Goal: Check status

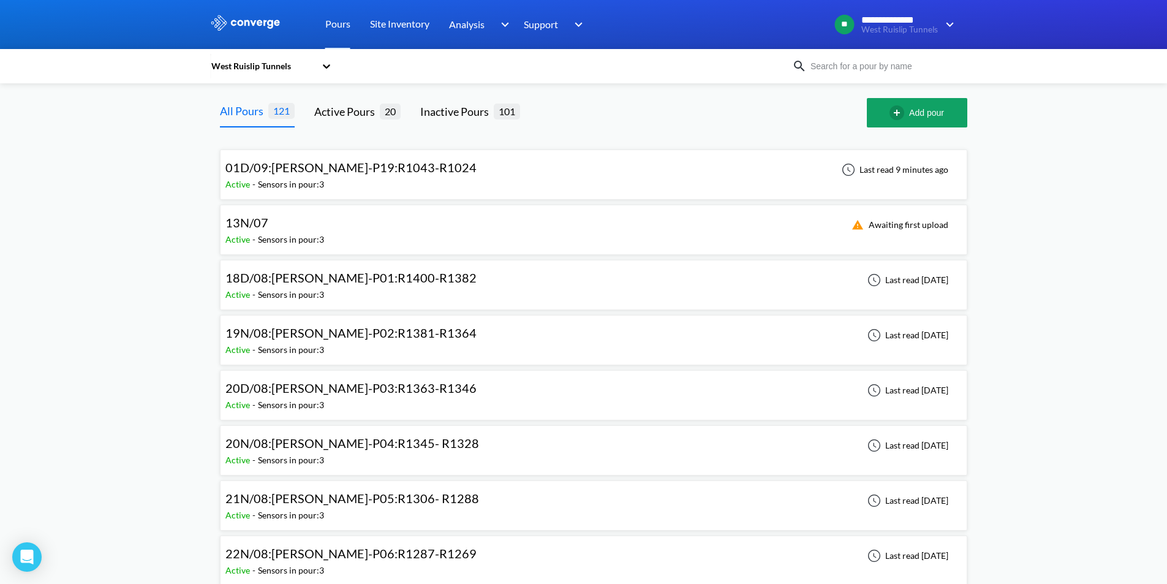
click at [386, 173] on span "01D/09:[PERSON_NAME]-P19:R1043-R1024" at bounding box center [351, 167] width 251 height 15
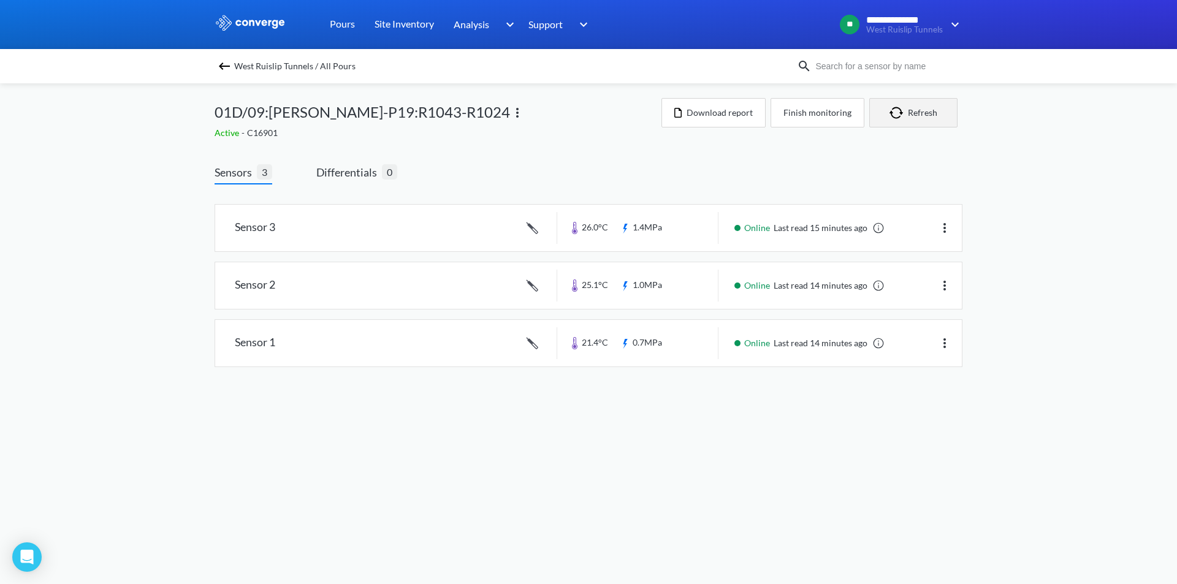
click at [934, 121] on button "Refresh" at bounding box center [913, 112] width 88 height 29
click at [943, 120] on button "Refresh" at bounding box center [913, 112] width 88 height 29
click at [924, 112] on button "Refresh" at bounding box center [913, 112] width 88 height 29
click at [921, 115] on button "Refresh" at bounding box center [913, 112] width 88 height 29
click at [918, 123] on button "Refresh" at bounding box center [913, 112] width 88 height 29
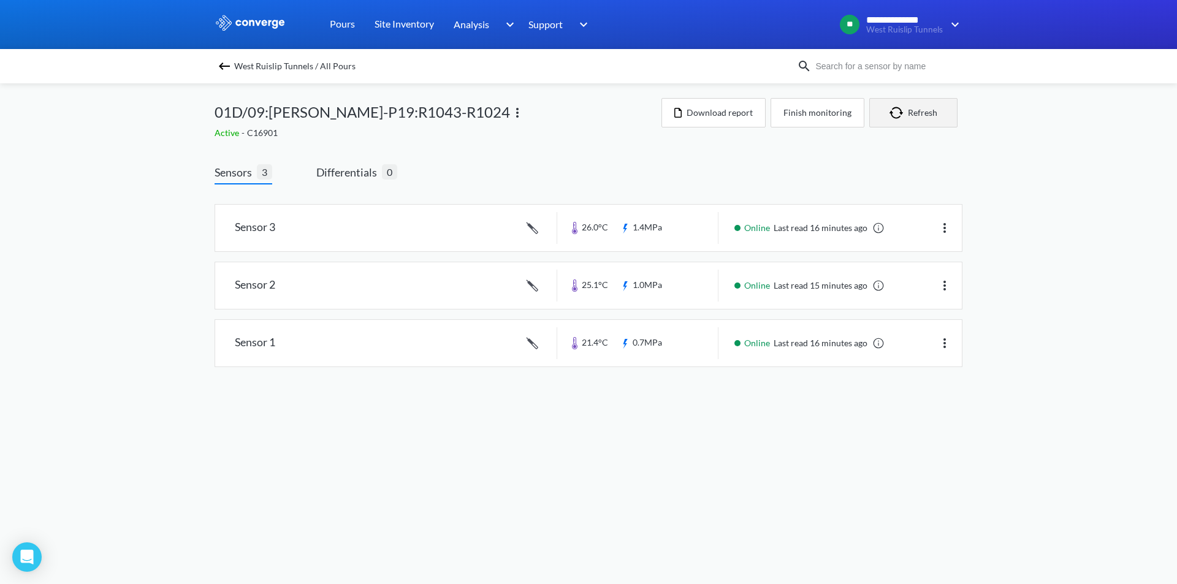
click at [899, 119] on button "Refresh" at bounding box center [913, 112] width 88 height 29
click at [929, 111] on button "Refresh" at bounding box center [913, 112] width 88 height 29
click at [928, 112] on button "Refresh" at bounding box center [913, 112] width 88 height 29
click at [919, 116] on button "Refresh" at bounding box center [913, 112] width 88 height 29
click at [935, 113] on button "Refresh" at bounding box center [913, 112] width 88 height 29
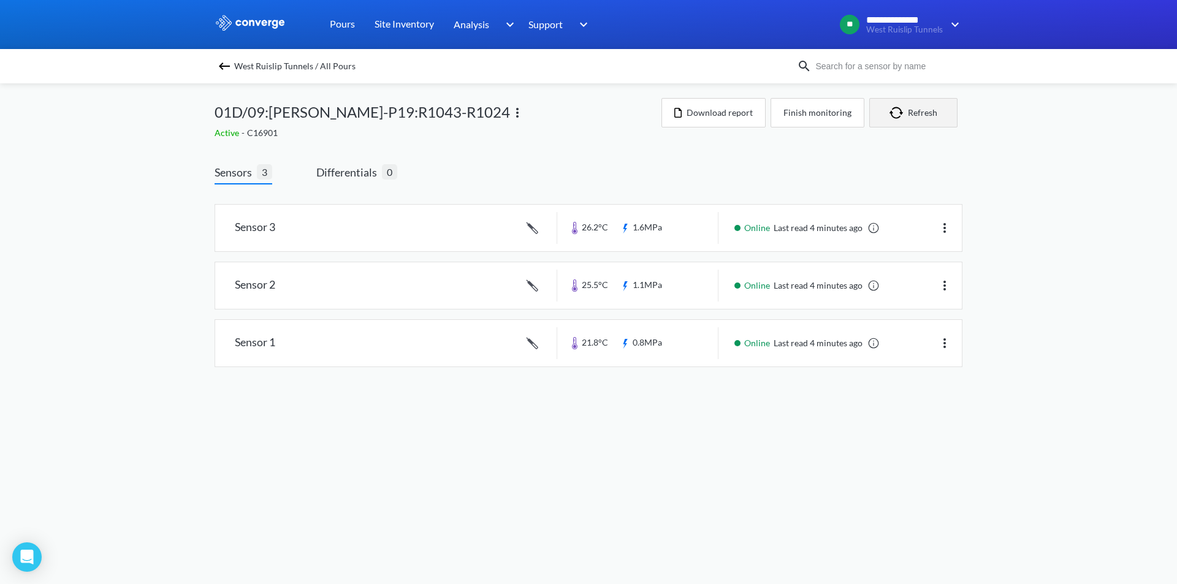
click at [903, 106] on button "Refresh" at bounding box center [913, 112] width 88 height 29
click at [904, 116] on img "button" at bounding box center [898, 113] width 18 height 12
click at [919, 104] on button "Refresh" at bounding box center [913, 112] width 88 height 29
click at [830, 116] on button "Finish monitoring" at bounding box center [817, 112] width 94 height 29
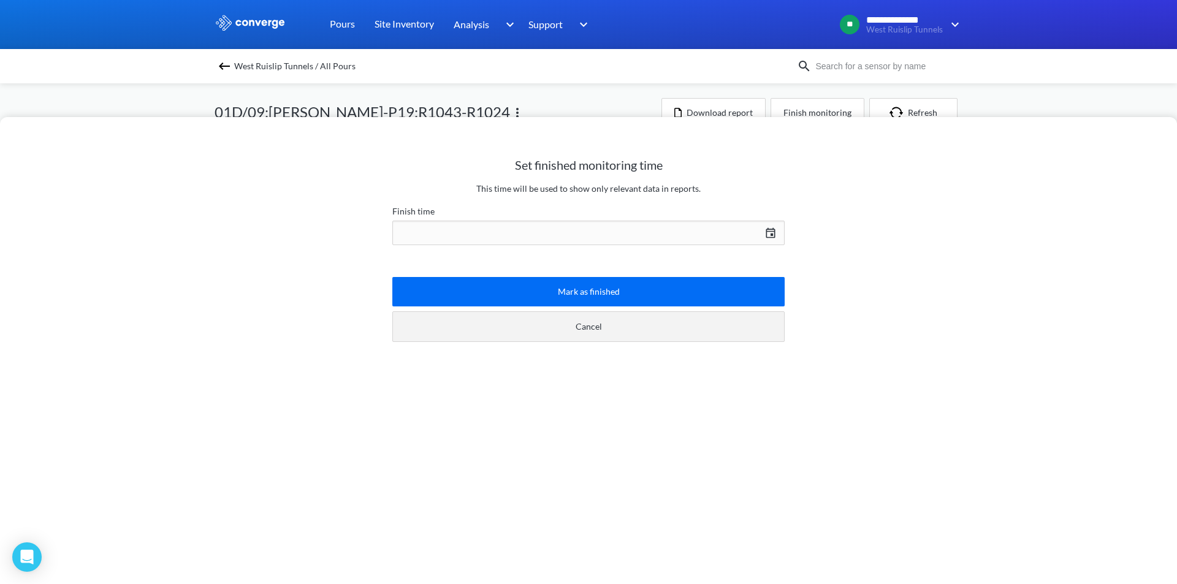
click at [586, 327] on button "Cancel" at bounding box center [588, 326] width 392 height 31
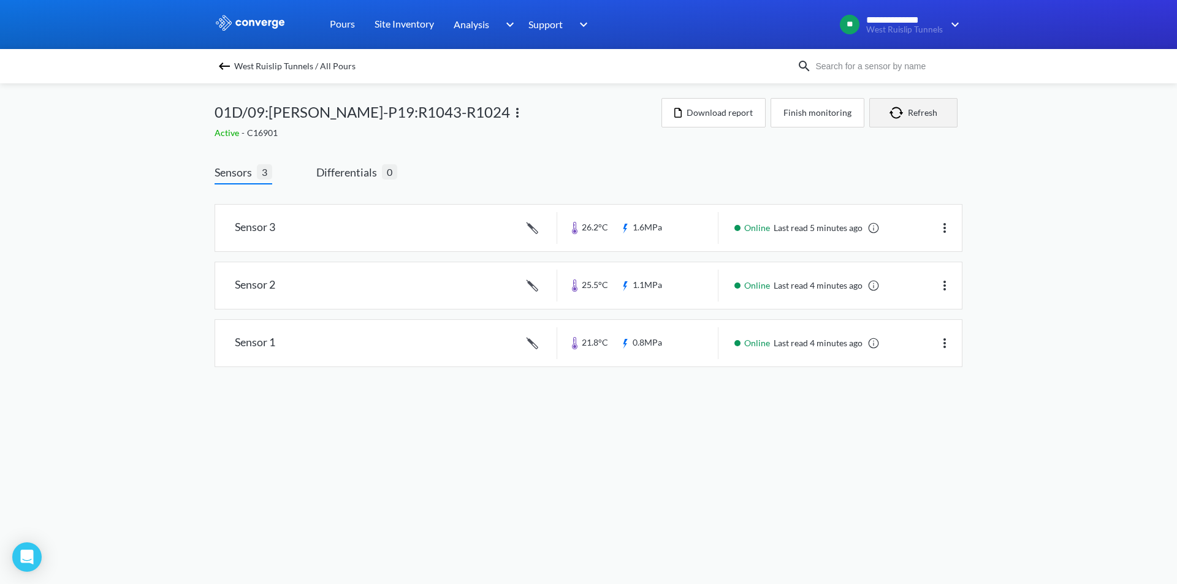
click at [944, 112] on button "Refresh" at bounding box center [913, 112] width 88 height 29
click at [355, 178] on span "Differentials" at bounding box center [349, 172] width 66 height 17
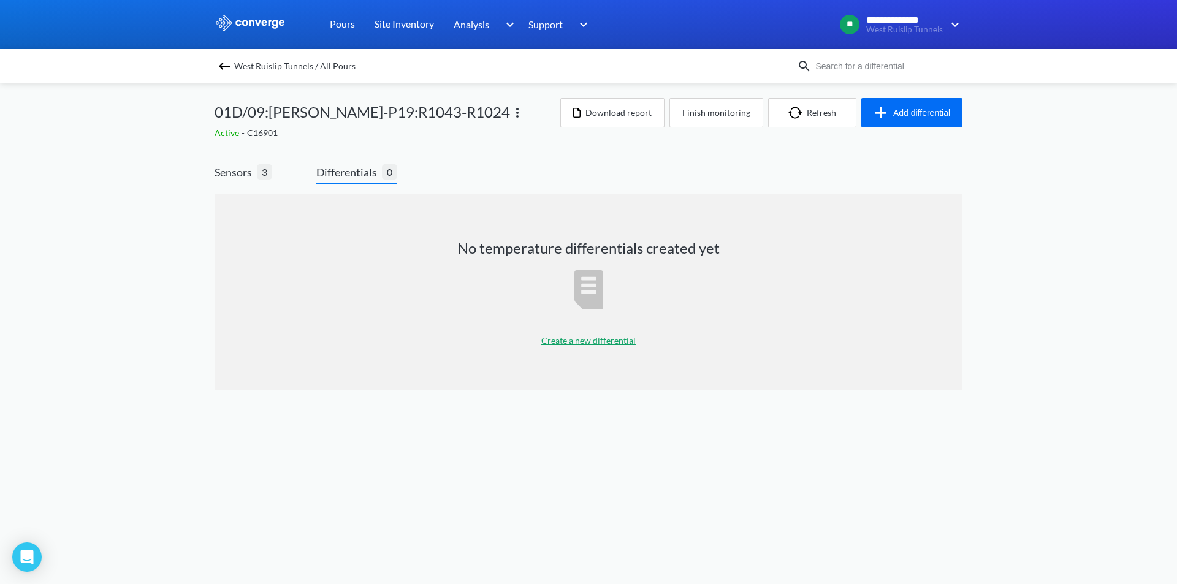
click at [613, 345] on p "Create a new differential" at bounding box center [588, 340] width 94 height 13
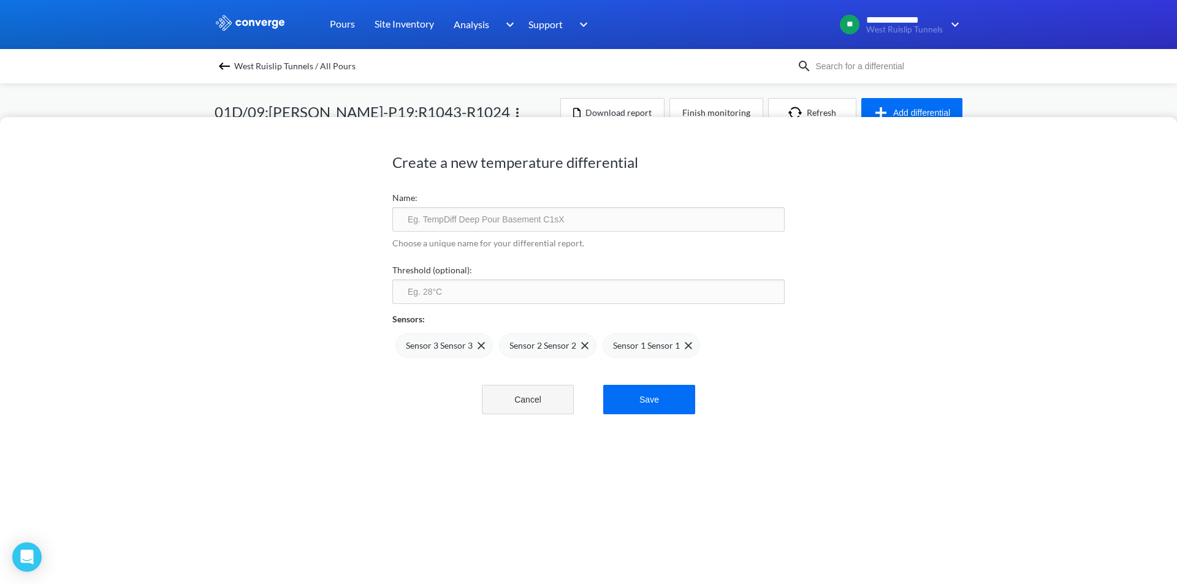
click at [522, 398] on button "Cancel" at bounding box center [528, 399] width 92 height 29
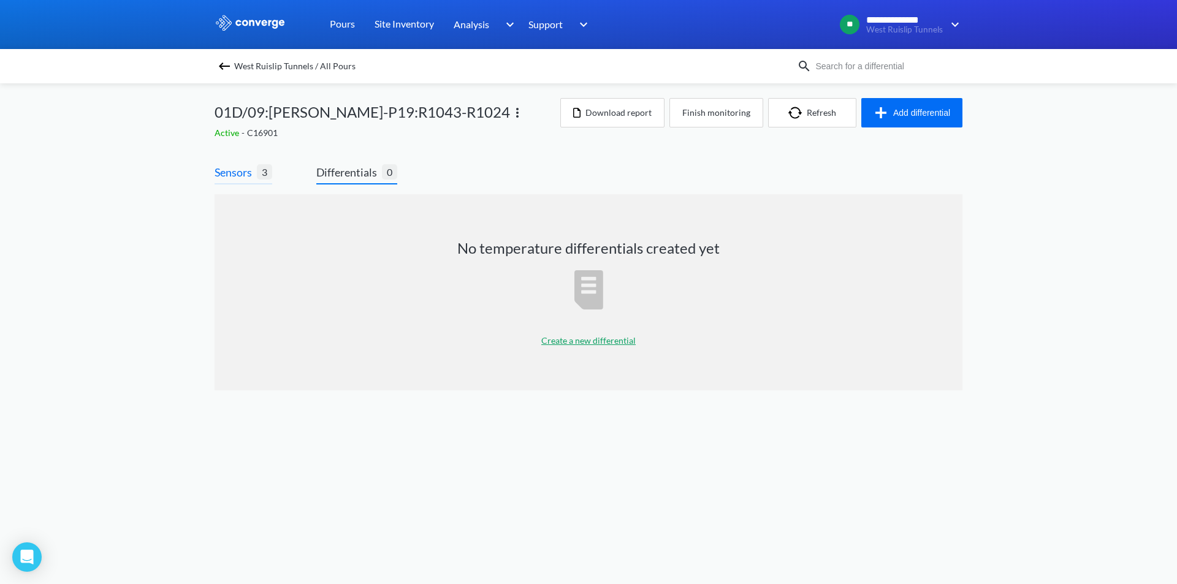
click at [229, 168] on span "Sensors" at bounding box center [235, 172] width 42 height 17
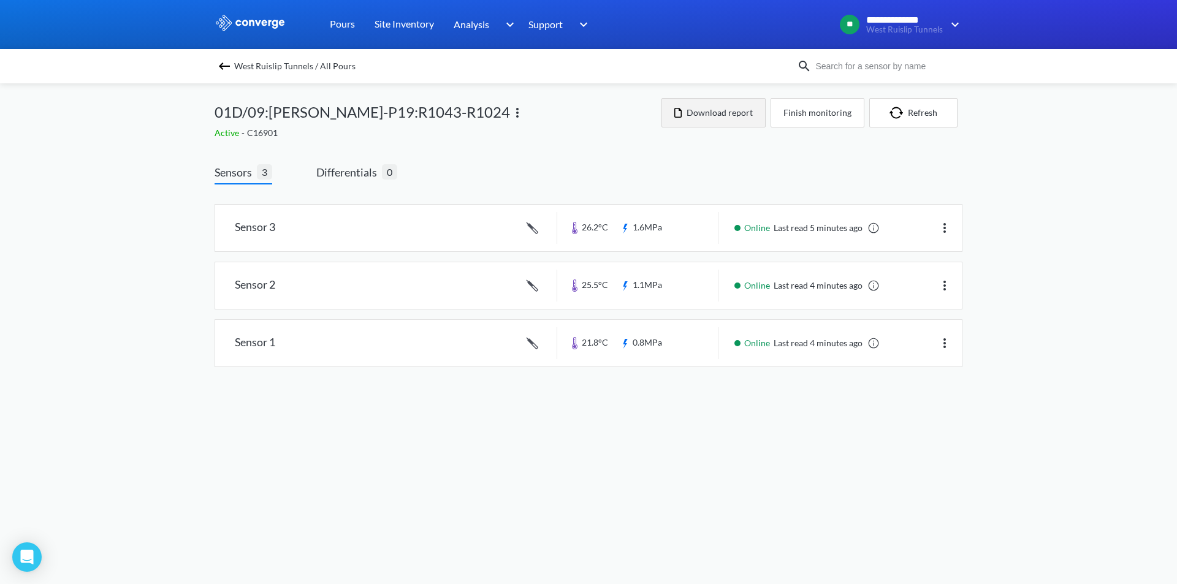
click at [710, 121] on button "Download report" at bounding box center [713, 112] width 104 height 29
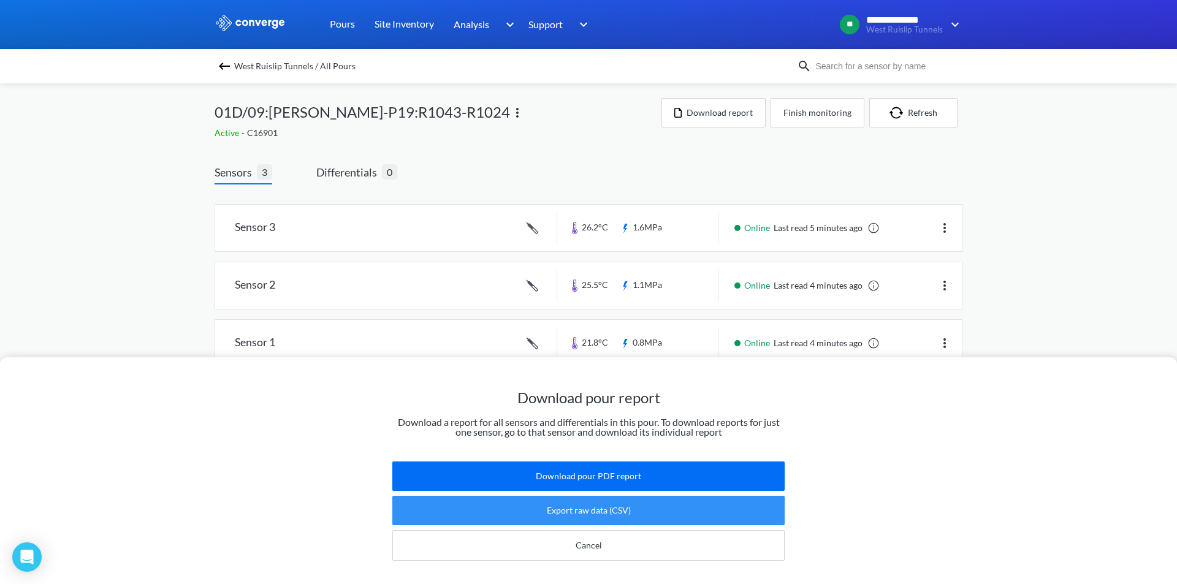
click at [648, 506] on button "Export raw data (CSV)" at bounding box center [588, 510] width 392 height 29
